Goal: Transaction & Acquisition: Purchase product/service

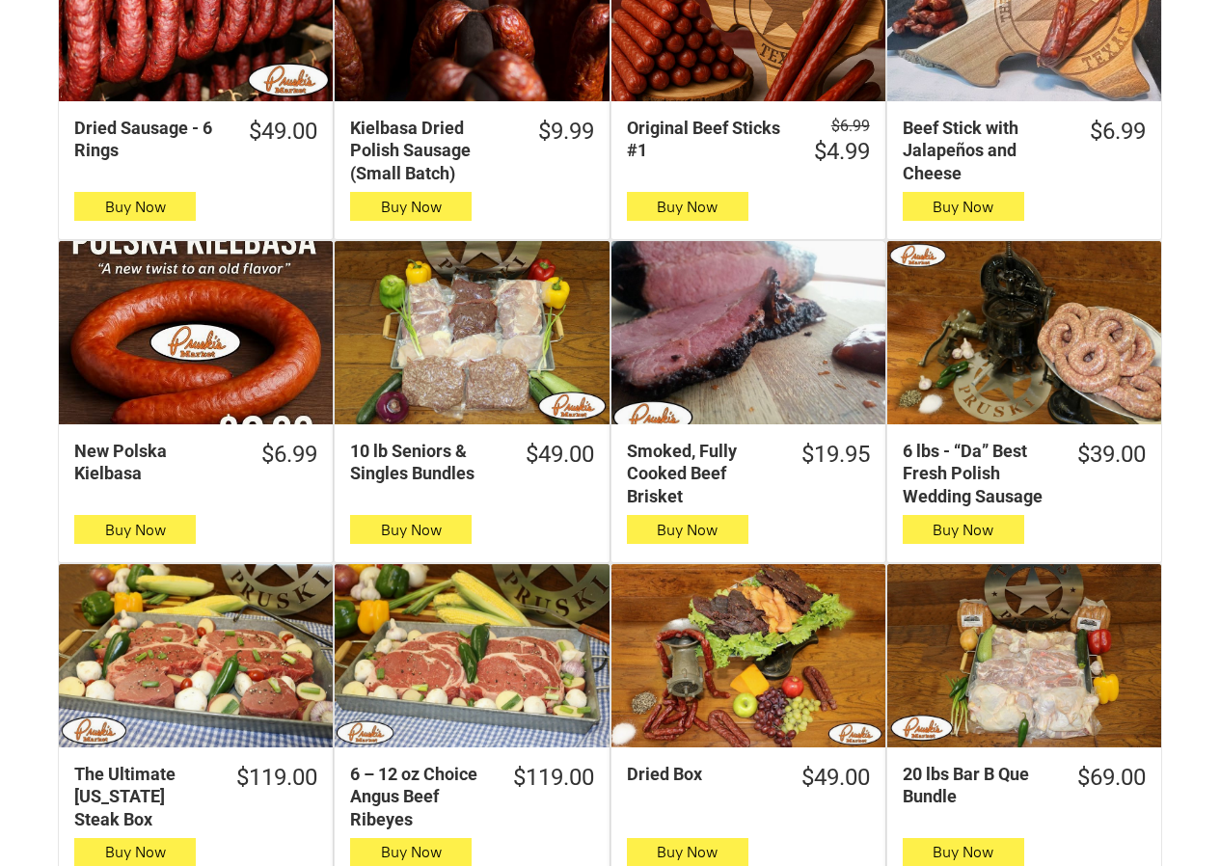
scroll to position [868, 0]
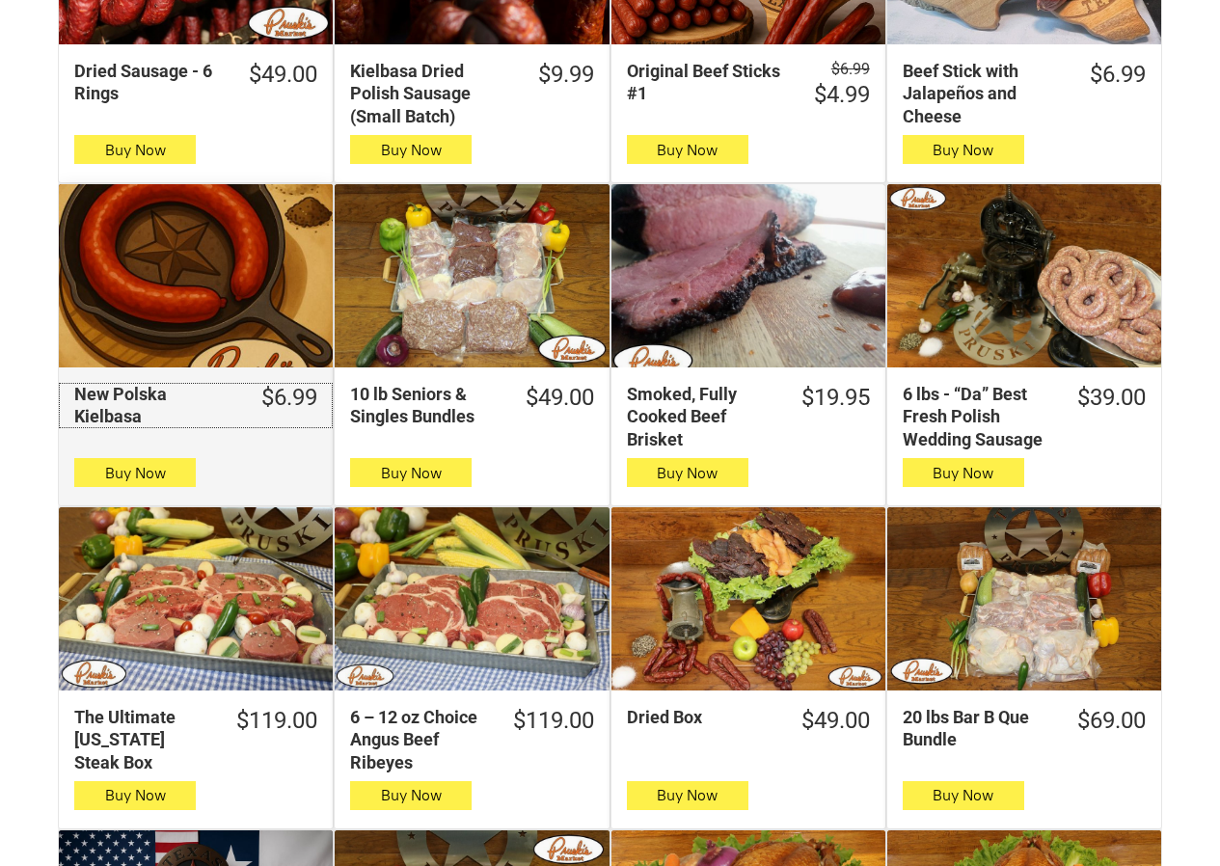
click at [75, 424] on div "New Polska Kielbasa" at bounding box center [155, 405] width 163 height 45
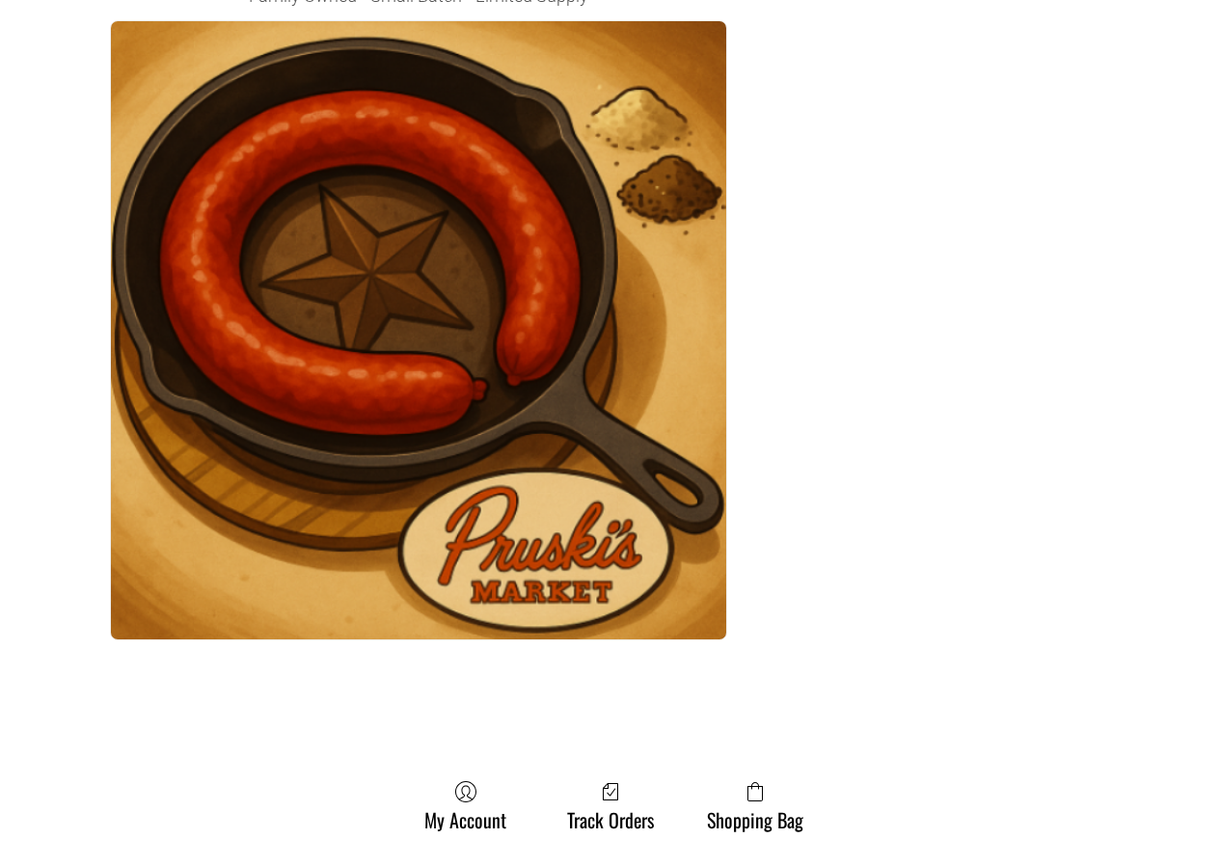
scroll to position [3279, 0]
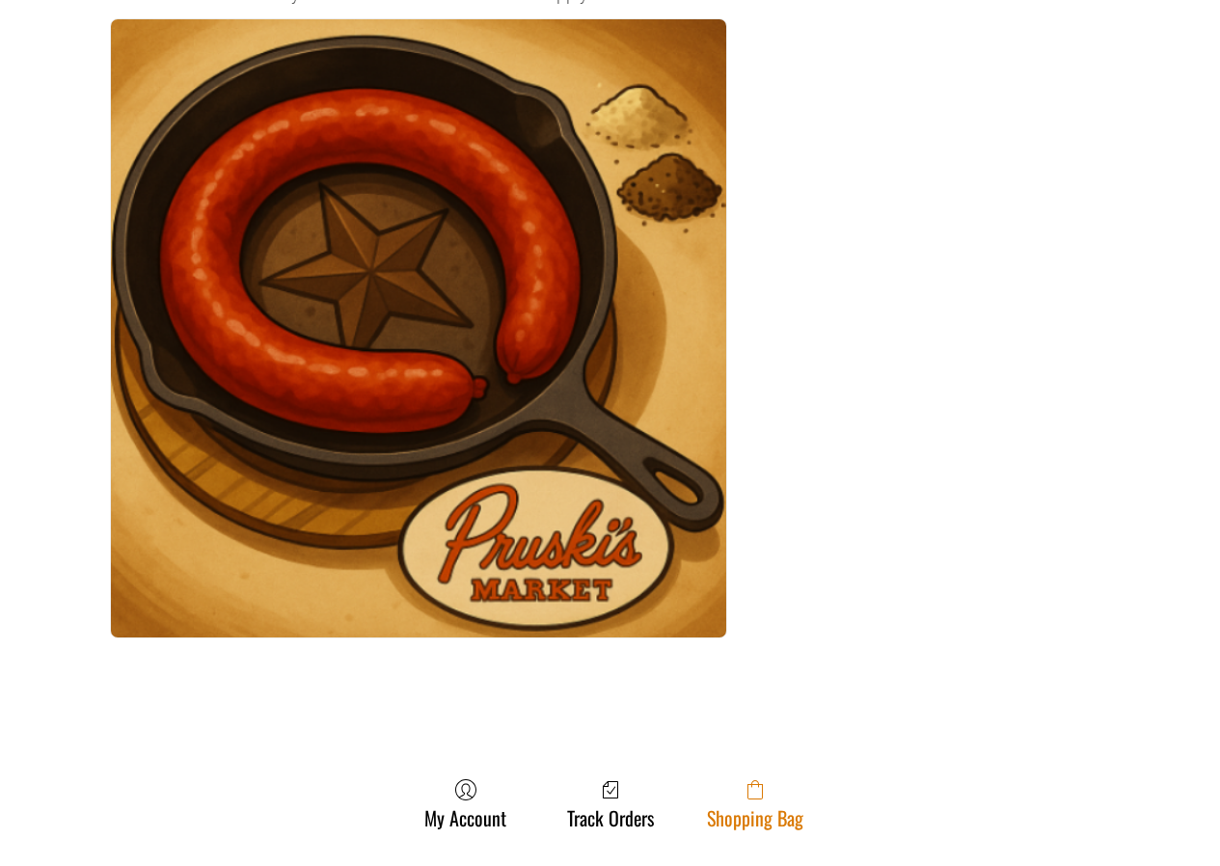
click at [789, 809] on link "Shopping Bag" at bounding box center [755, 803] width 116 height 51
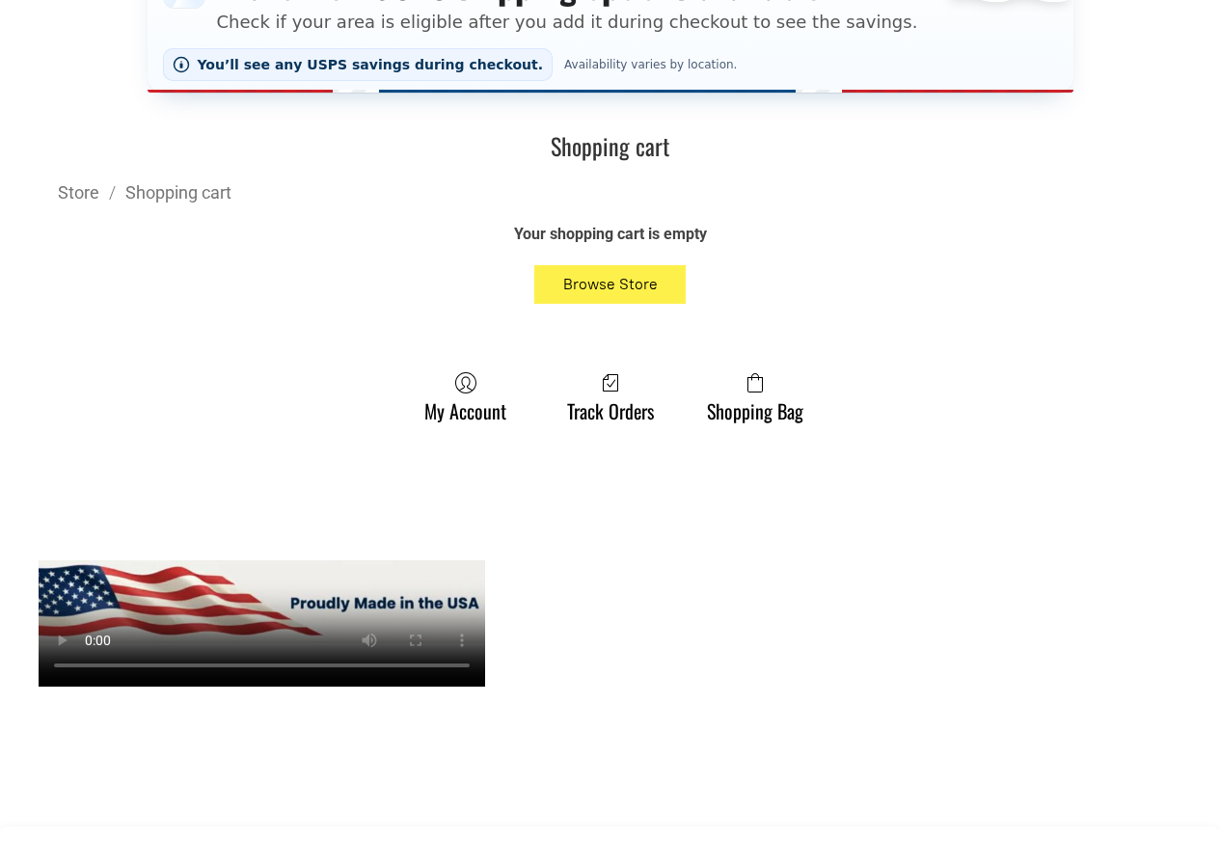
scroll to position [482, 0]
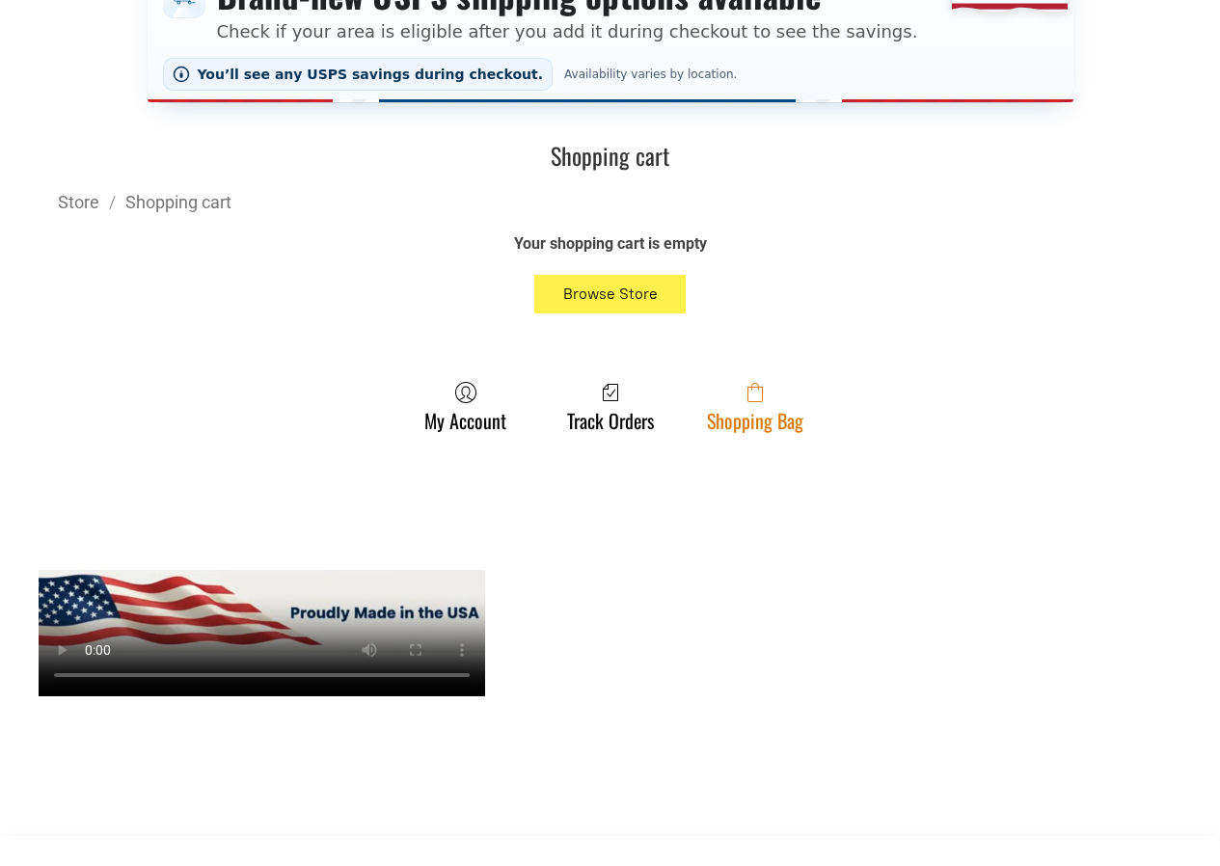
click at [759, 402] on icon at bounding box center [754, 394] width 15 height 15
click at [733, 429] on link "Shopping Bag" at bounding box center [755, 406] width 116 height 51
click at [774, 402] on span at bounding box center [755, 392] width 96 height 23
